Goal: Obtain resource: Download file/media

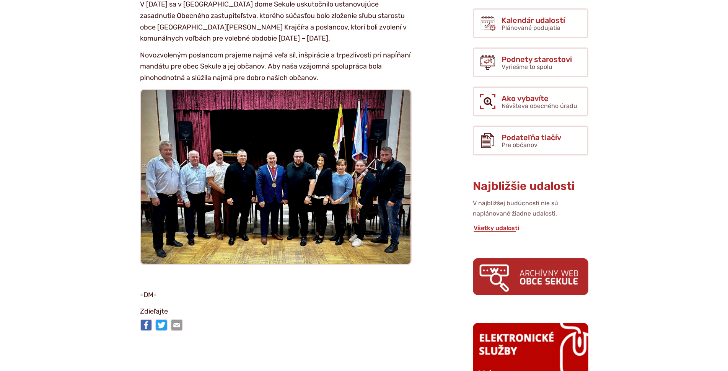
scroll to position [268, 0]
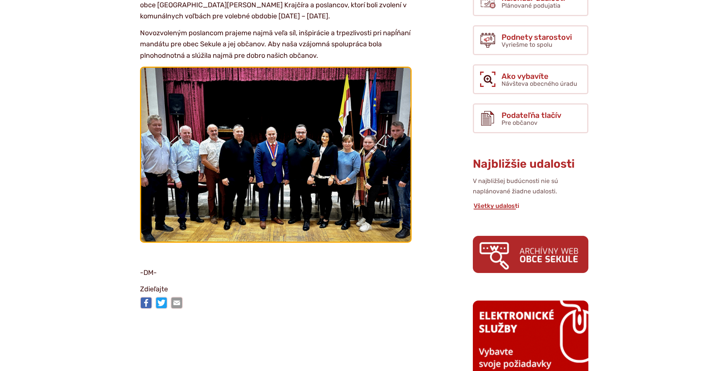
click at [278, 163] on img at bounding box center [275, 154] width 296 height 191
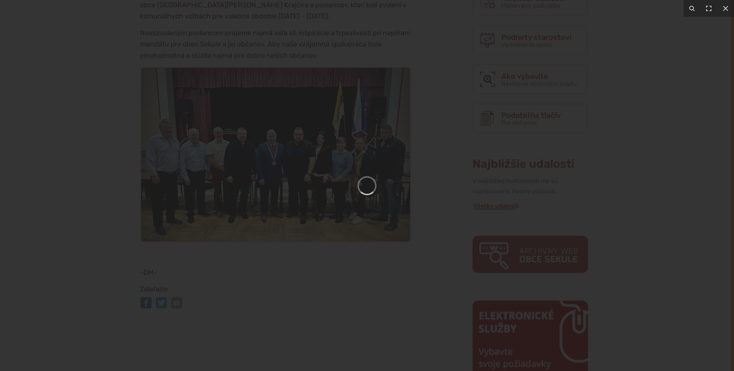
click at [329, 178] on div at bounding box center [367, 185] width 734 height 371
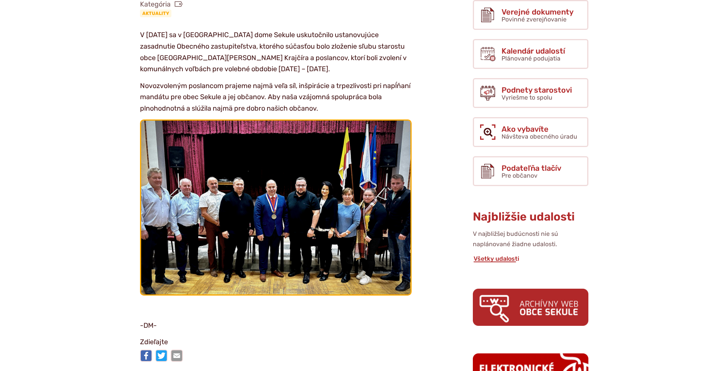
scroll to position [0, 0]
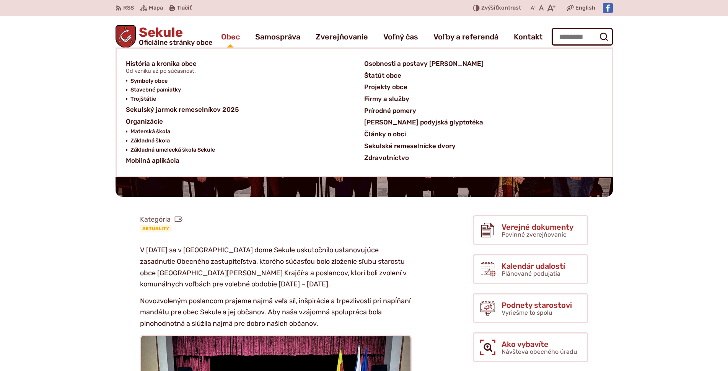
click at [239, 34] on span "Obec" at bounding box center [230, 36] width 19 height 21
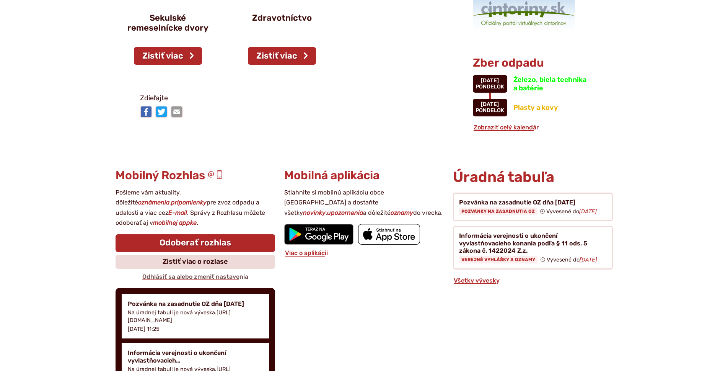
scroll to position [650, 0]
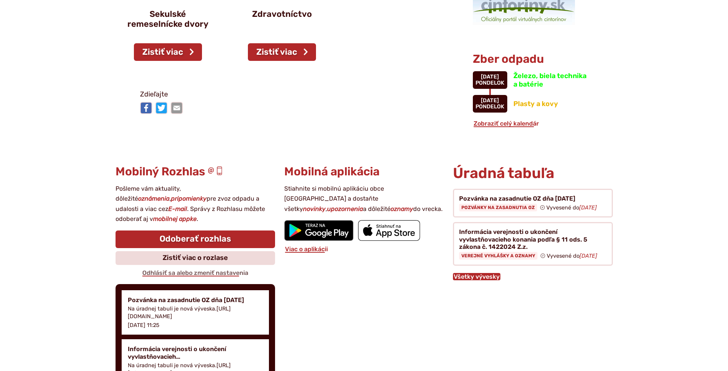
click at [490, 276] on link "Všetky vývesky" at bounding box center [476, 276] width 47 height 7
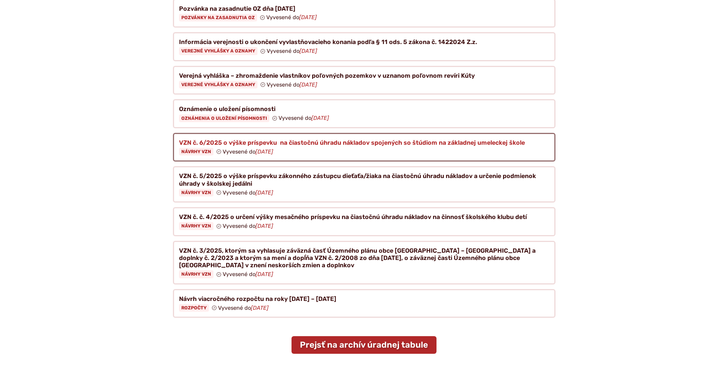
scroll to position [153, 0]
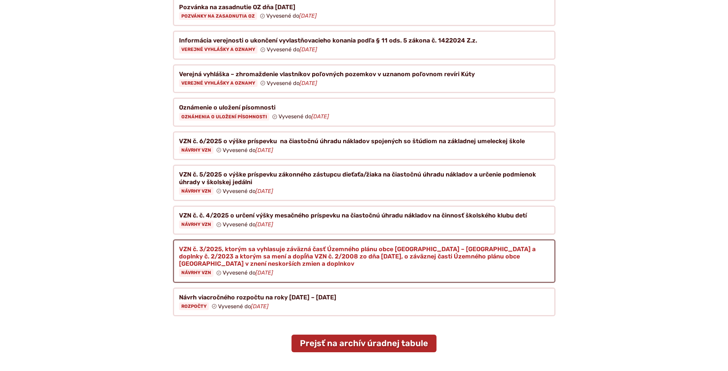
click at [320, 239] on figure at bounding box center [364, 261] width 382 height 44
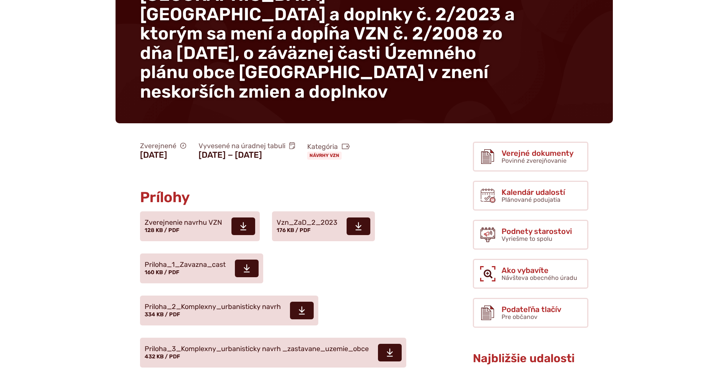
scroll to position [153, 0]
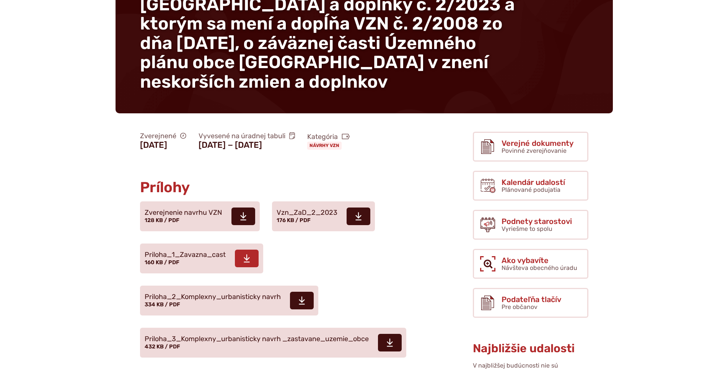
click at [169, 248] on span "Priloha_1_Zavazna_cast 160 KB / PDF" at bounding box center [185, 258] width 81 height 21
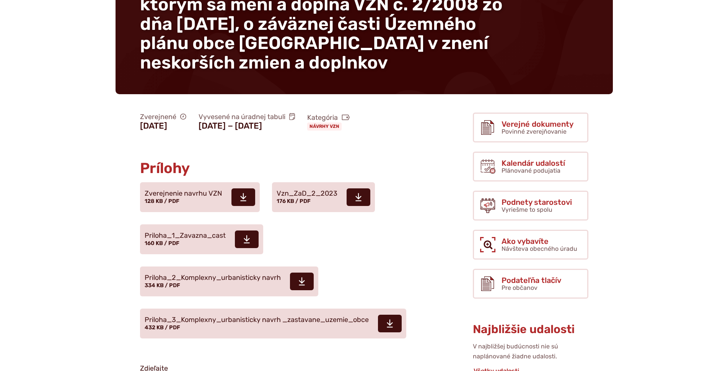
scroll to position [191, 0]
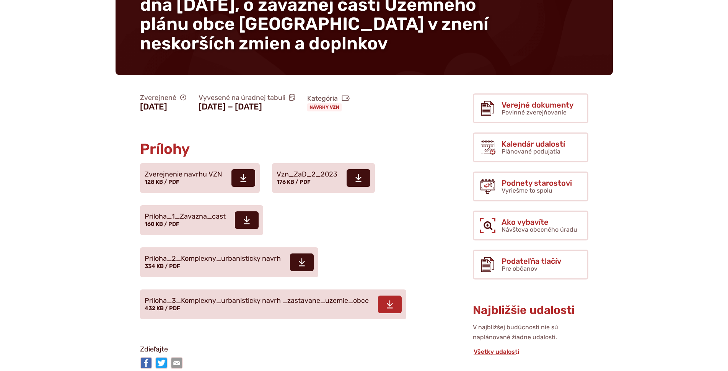
click at [263, 289] on link "Stiahnuť súbor Priloha_3_Komplexny_urbanisticky navrh _zastavane_uzemie_obce 43…" at bounding box center [273, 304] width 266 height 30
click at [317, 171] on span "Vzn_ZaD_2_2023" at bounding box center [306, 175] width 61 height 8
click at [208, 167] on span "Zverejnenie navrhu VZN 128 KB / PDF" at bounding box center [184, 177] width 78 height 21
click at [235, 255] on span "Priloha_2_Komplexny_urbanisticky navrh" at bounding box center [213, 259] width 136 height 8
